Goal: Task Accomplishment & Management: Use online tool/utility

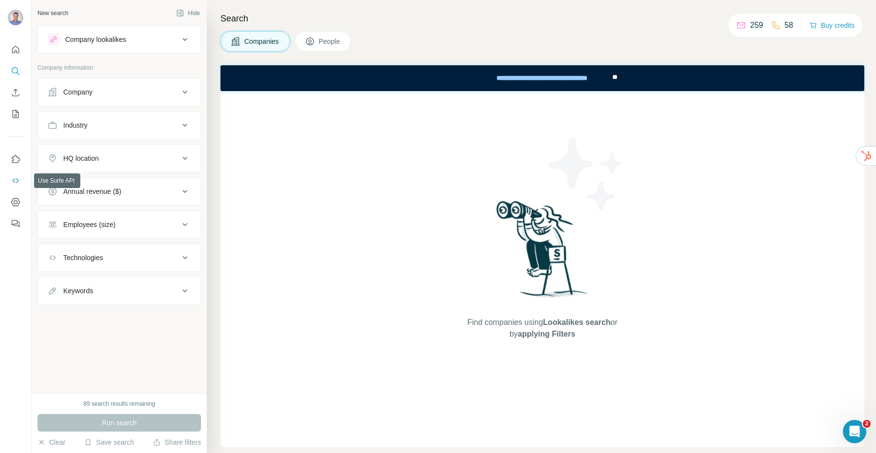
click at [16, 182] on icon "Use Surfe API" at bounding box center [15, 180] width 6 height 5
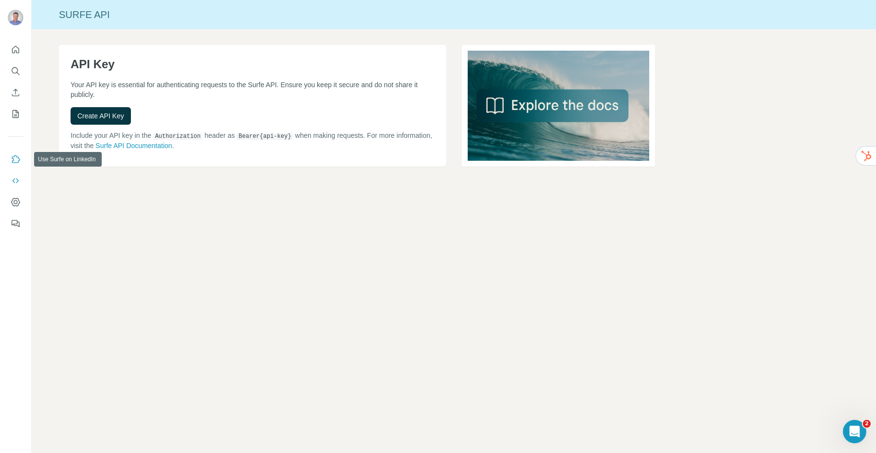
click at [15, 158] on icon "Use Surfe on LinkedIn" at bounding box center [16, 159] width 10 height 10
click at [13, 202] on icon "Dashboard" at bounding box center [16, 202] width 10 height 10
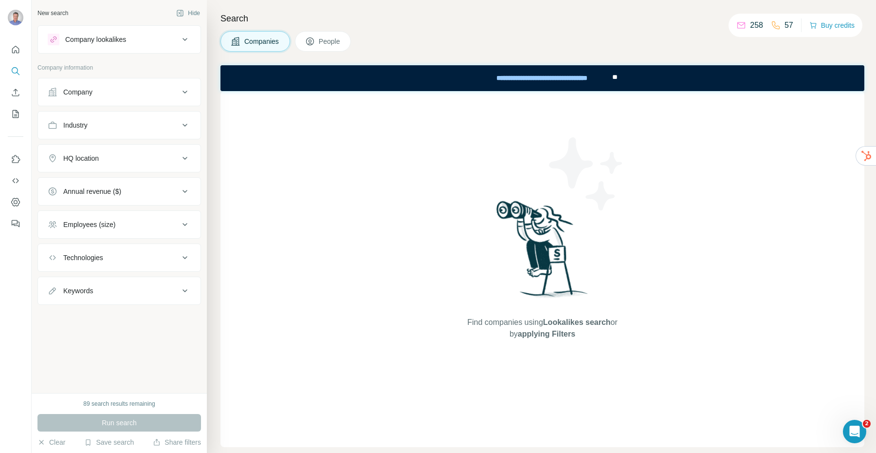
click at [80, 160] on div "HQ location" at bounding box center [81, 158] width 36 height 10
click at [81, 183] on input "text" at bounding box center [119, 183] width 143 height 18
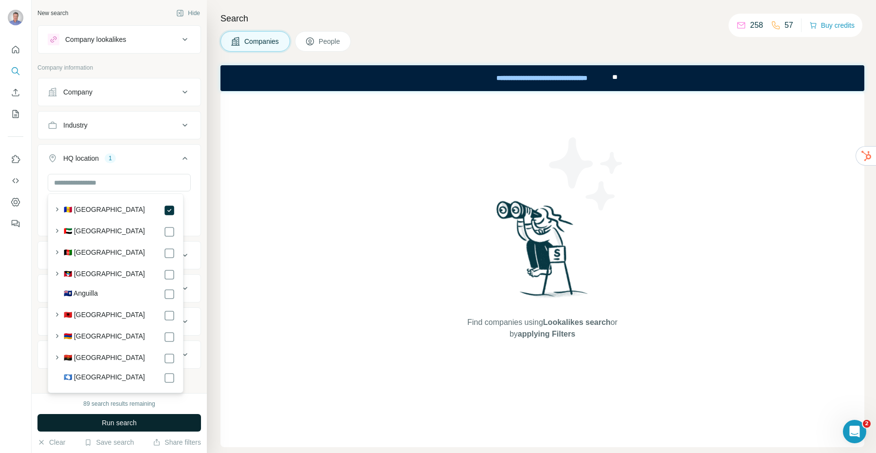
click at [127, 419] on span "Run search" at bounding box center [119, 423] width 35 height 10
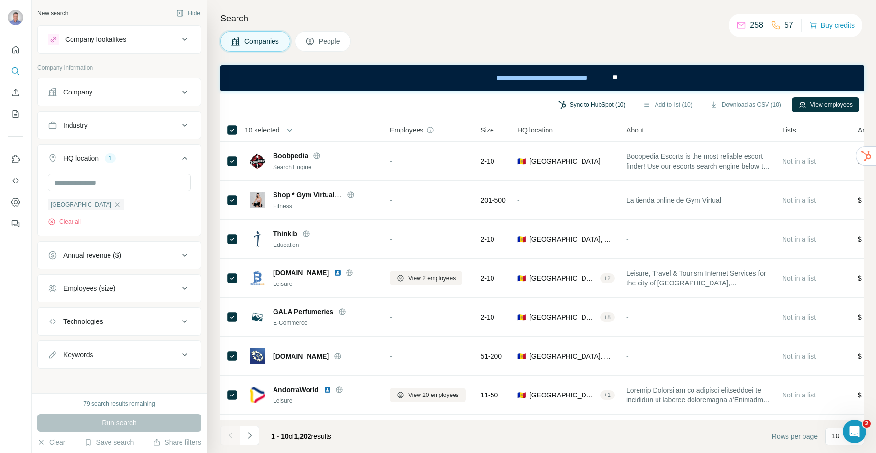
click at [582, 103] on button "Sync to HubSpot (10)" at bounding box center [591, 104] width 81 height 15
click at [595, 102] on button "Sync to HubSpot (1)" at bounding box center [600, 104] width 78 height 15
click at [329, 39] on span "People" at bounding box center [330, 41] width 22 height 10
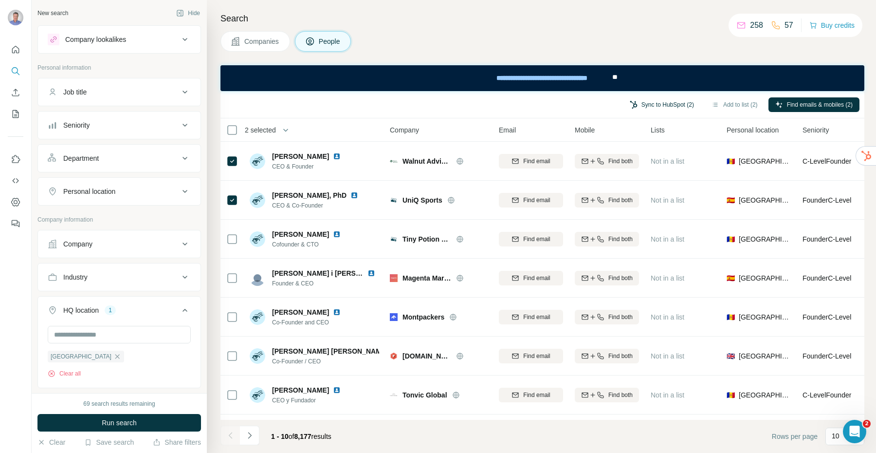
click at [644, 106] on button "Sync to HubSpot (2)" at bounding box center [662, 104] width 78 height 15
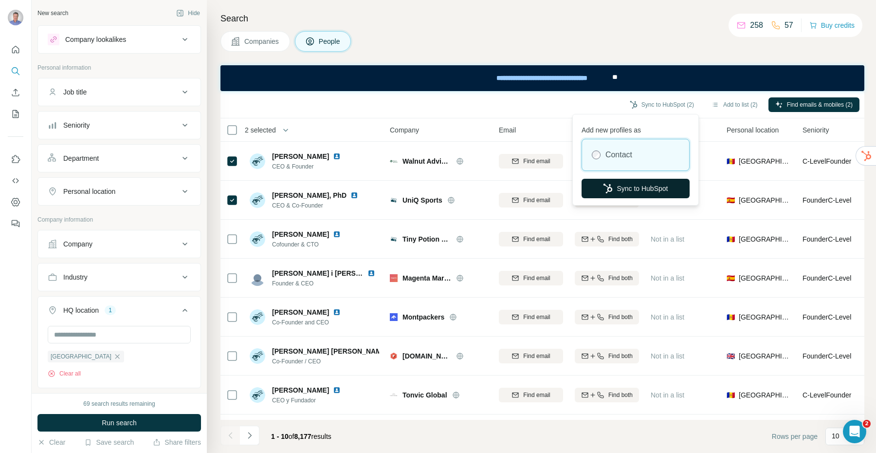
click at [630, 188] on button "Sync to HubSpot" at bounding box center [636, 188] width 108 height 19
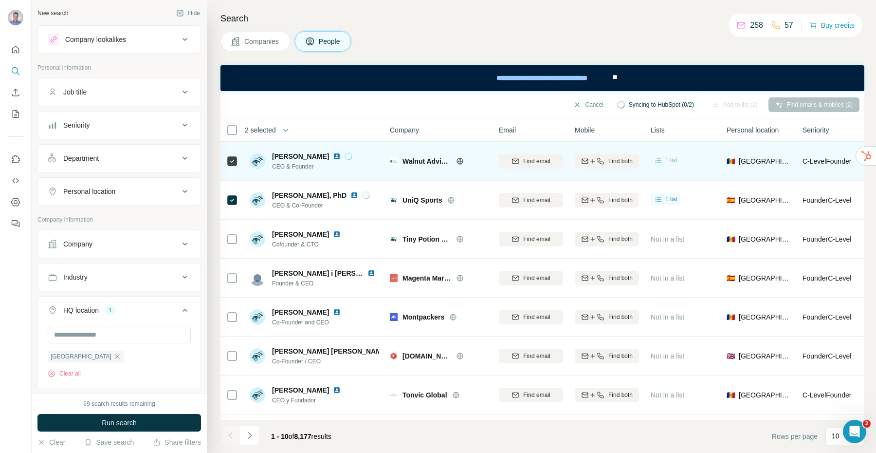
click at [671, 160] on span "1 list" at bounding box center [671, 160] width 12 height 9
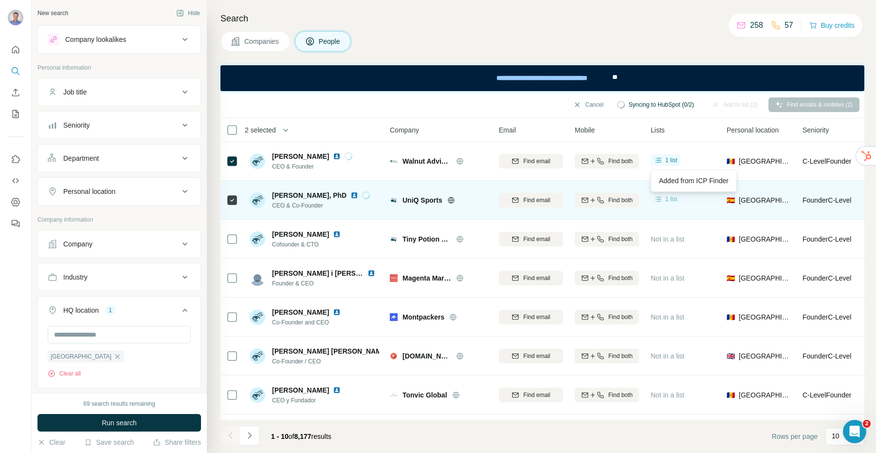
click at [667, 198] on span "1 list" at bounding box center [671, 199] width 12 height 9
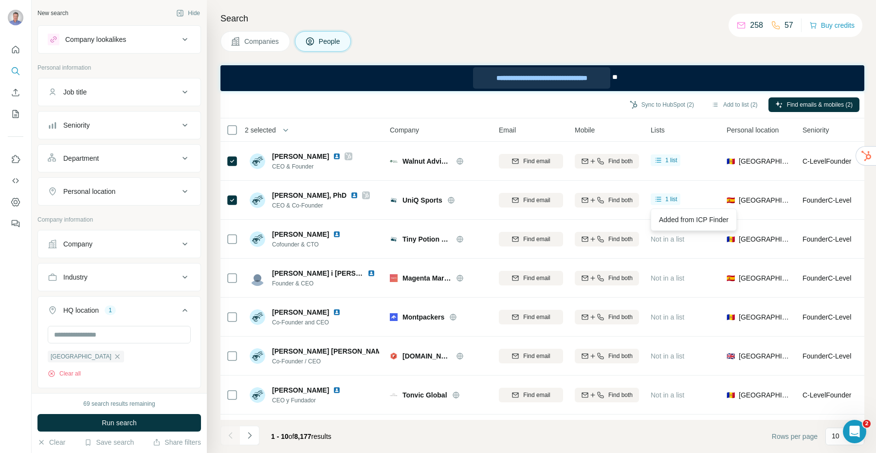
click at [540, 77] on div "**********" at bounding box center [541, 77] width 137 height 21
click at [727, 105] on button "Add to list (2)" at bounding box center [735, 104] width 60 height 15
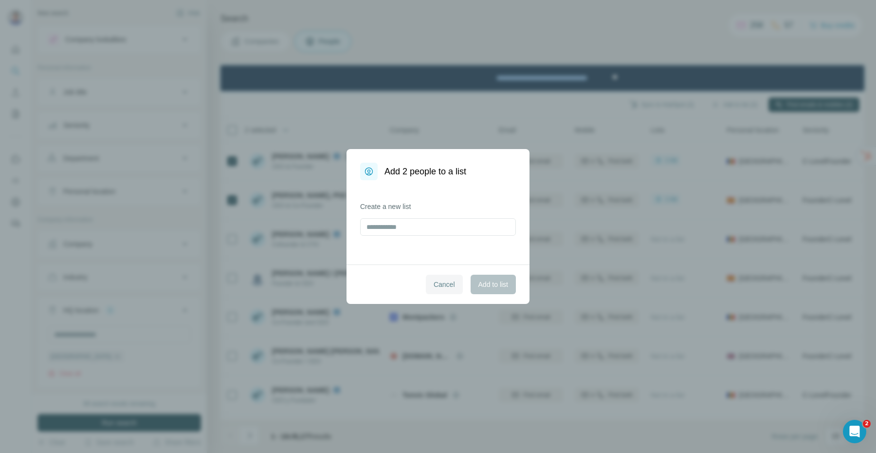
click at [447, 283] on span "Cancel" at bounding box center [444, 284] width 21 height 10
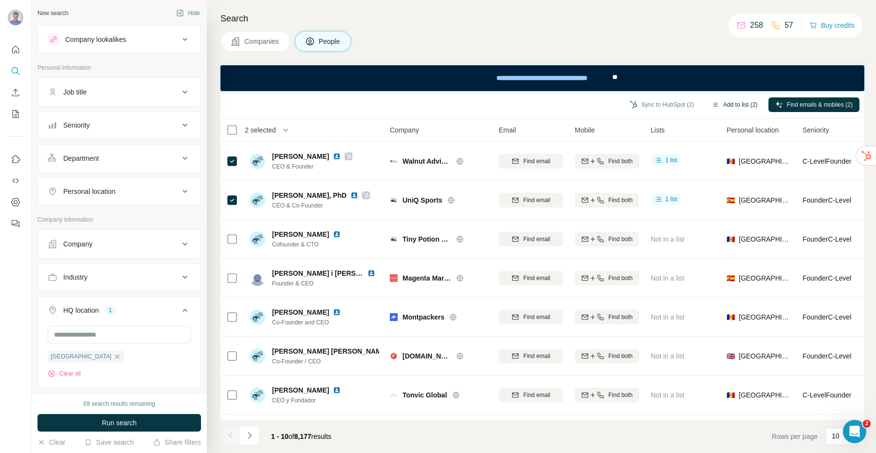
click at [739, 105] on button "Add to list (2)" at bounding box center [735, 104] width 60 height 15
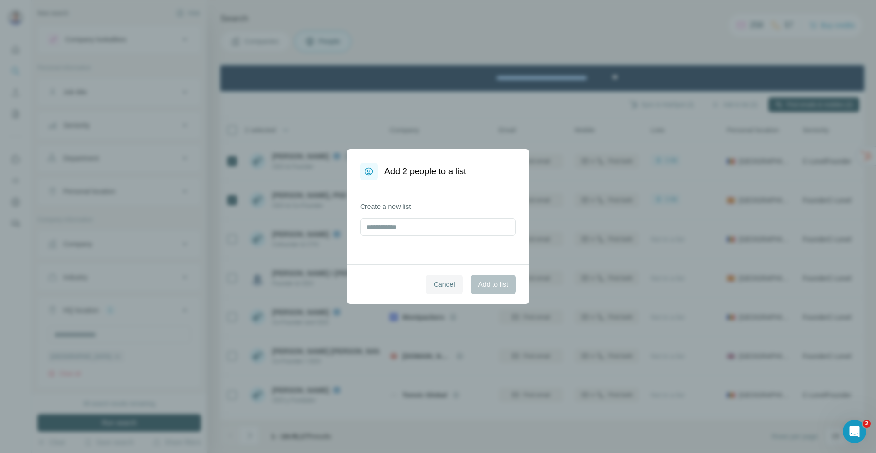
click at [434, 287] on span "Cancel" at bounding box center [444, 284] width 21 height 10
